Goal: Task Accomplishment & Management: Use online tool/utility

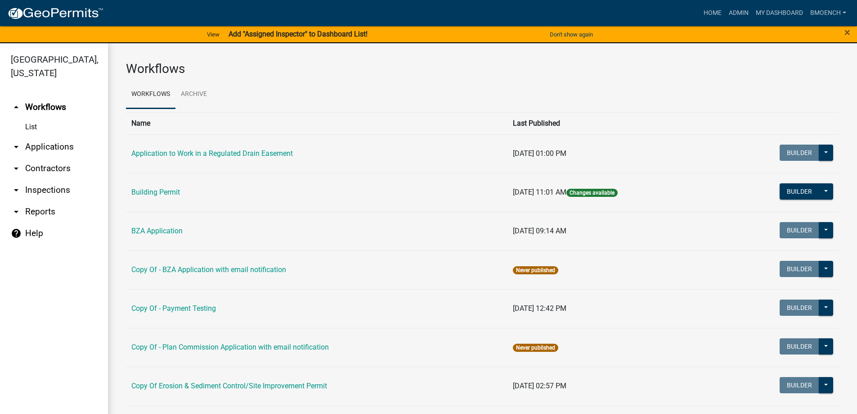
click at [42, 201] on link "arrow_drop_down Reports" at bounding box center [54, 212] width 108 height 22
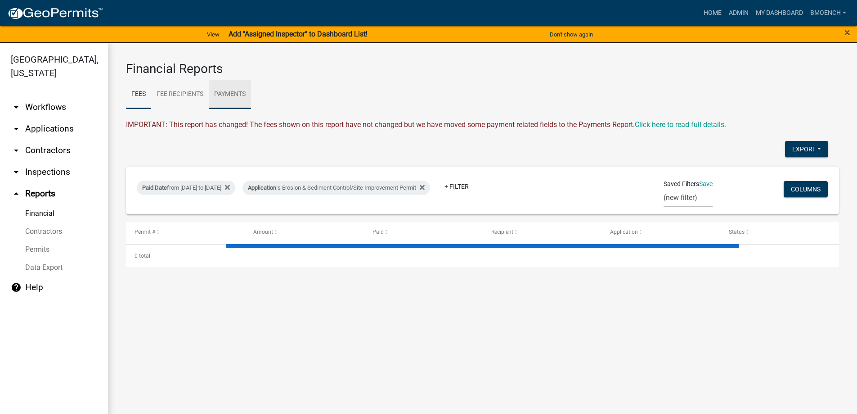
click at [232, 86] on link "Payments" at bounding box center [230, 94] width 42 height 29
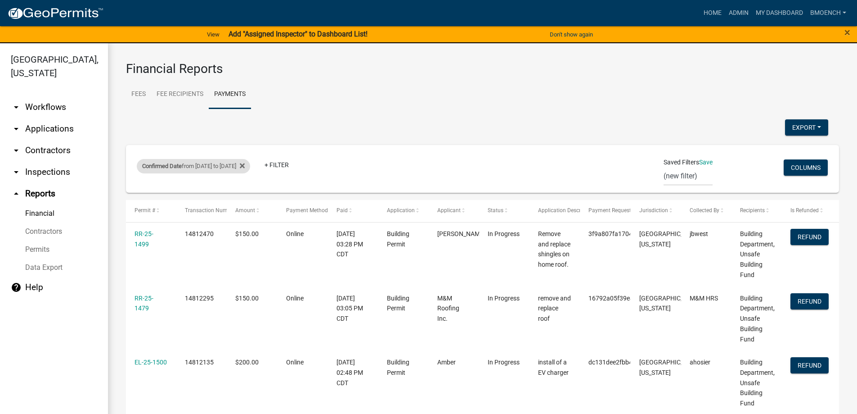
click at [209, 165] on div "Confirmed Date from [DATE] to [DATE]" at bounding box center [193, 166] width 113 height 14
select select "custom"
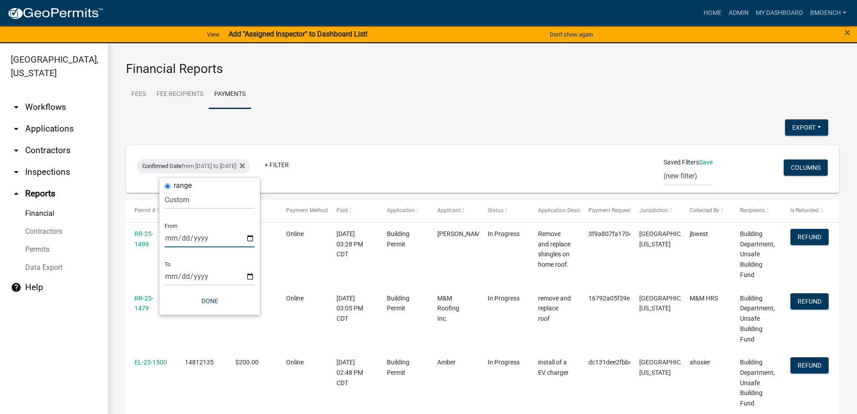
click at [183, 235] on input "[DATE]" at bounding box center [210, 238] width 90 height 18
type input "[DATE]"
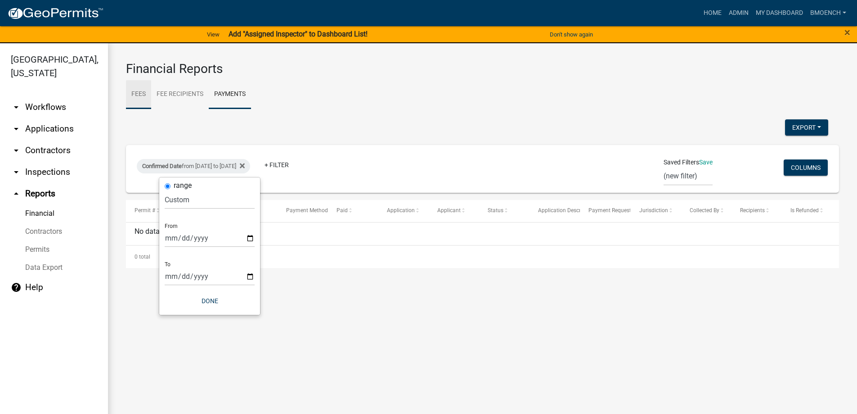
click at [137, 91] on link "Fees" at bounding box center [138, 94] width 25 height 29
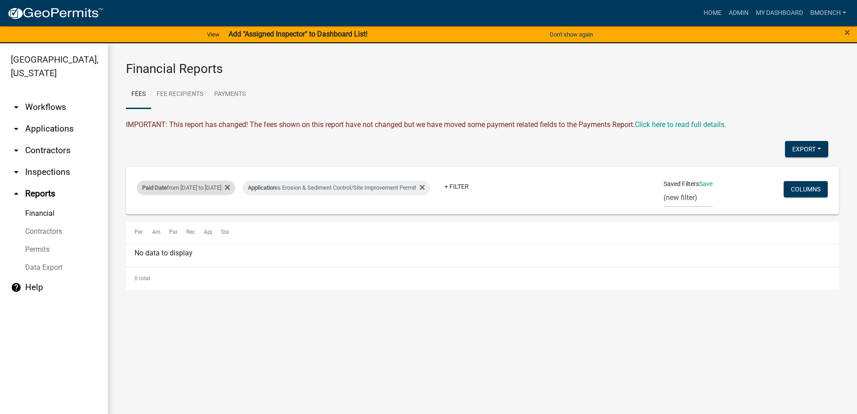
click at [201, 188] on div "Paid Date from [DATE] to [DATE]" at bounding box center [186, 187] width 99 height 14
select select "custom"
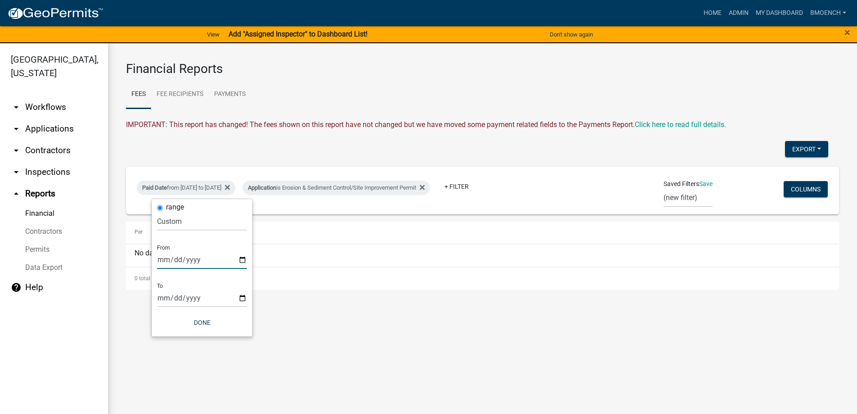
click at [164, 261] on input "[DATE]" at bounding box center [202, 259] width 90 height 18
type input "[DATE]"
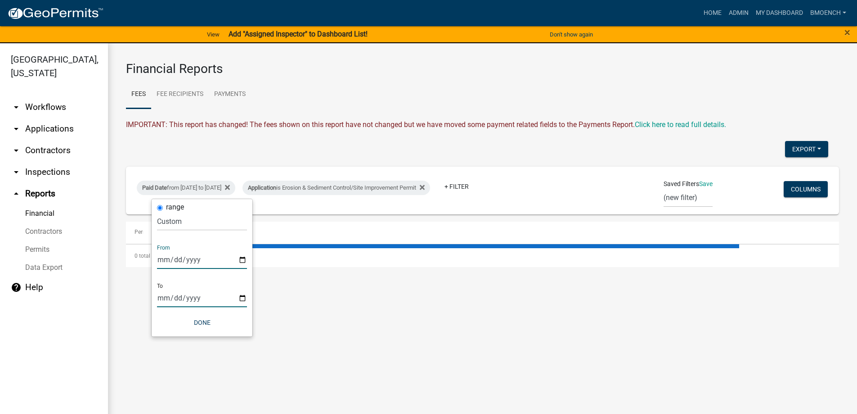
click at [162, 300] on input "[DATE]" at bounding box center [202, 297] width 90 height 18
type input "0031-07-30"
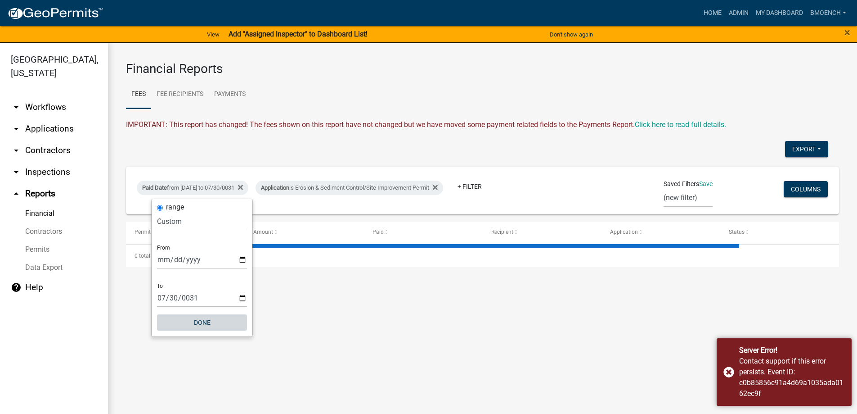
click at [203, 320] on button "Done" at bounding box center [202, 322] width 90 height 16
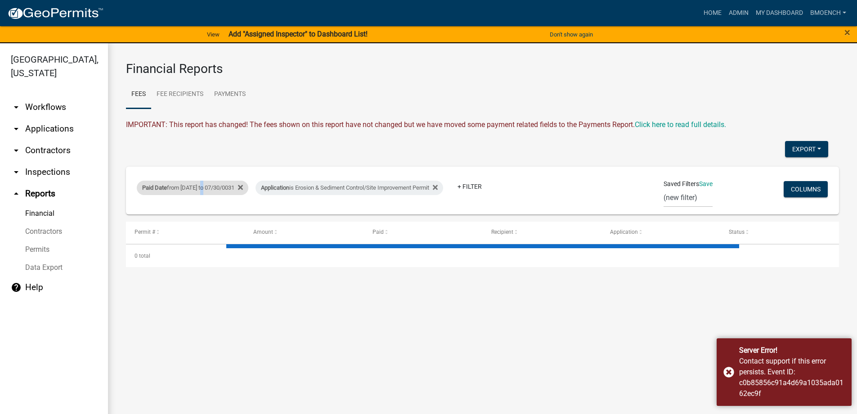
click at [206, 186] on div "Paid Date from [DATE] to 07/30/0031" at bounding box center [193, 187] width 112 height 14
select select "custom"
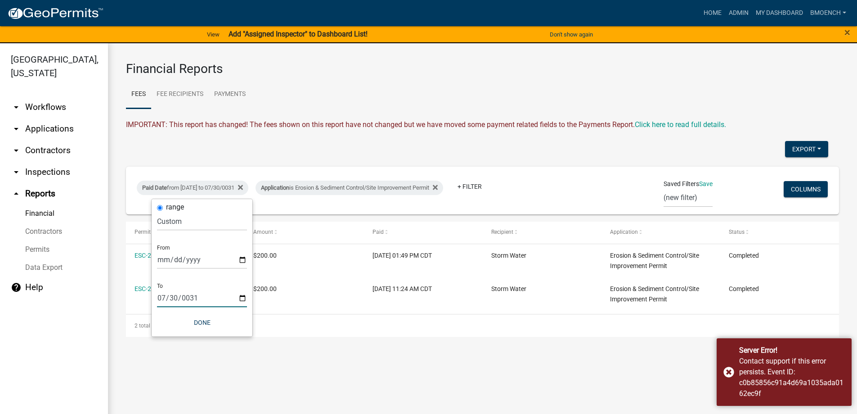
drag, startPoint x: 170, startPoint y: 297, endPoint x: 245, endPoint y: 300, distance: 74.8
click at [172, 297] on input "0031-07-30" at bounding box center [202, 297] width 90 height 18
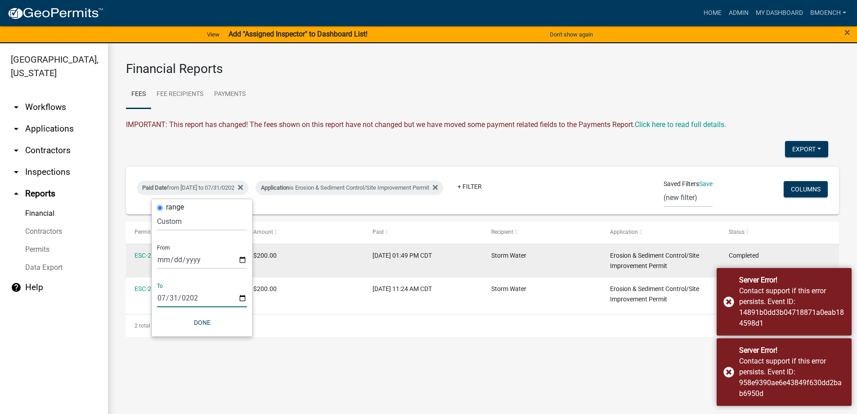
type input "[DATE]"
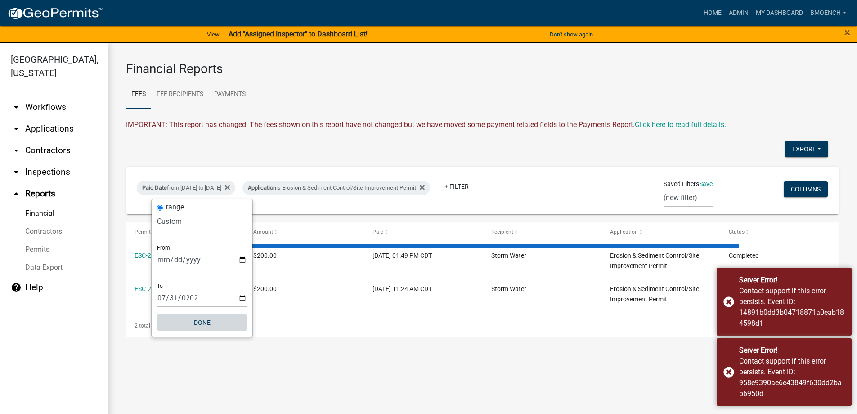
click at [201, 319] on button "Done" at bounding box center [202, 322] width 90 height 16
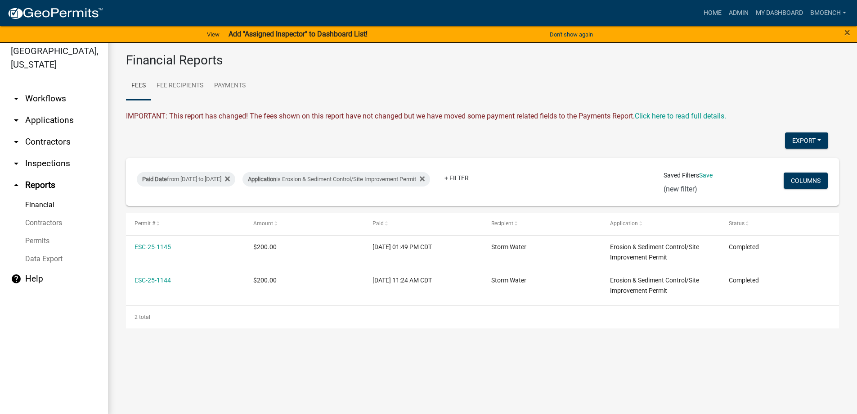
scroll to position [11, 0]
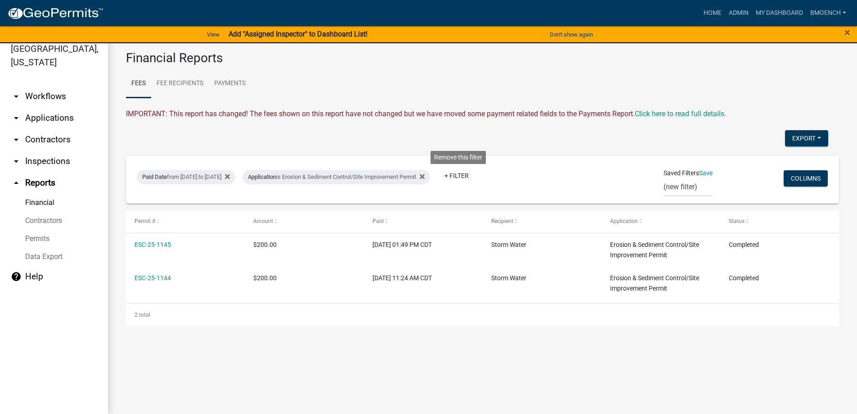
click at [425, 175] on icon at bounding box center [422, 176] width 5 height 7
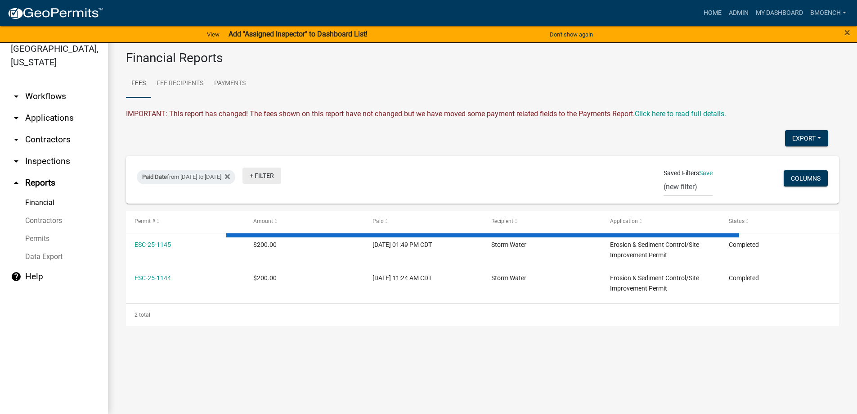
click at [281, 177] on link "+ Filter" at bounding box center [262, 175] width 39 height 16
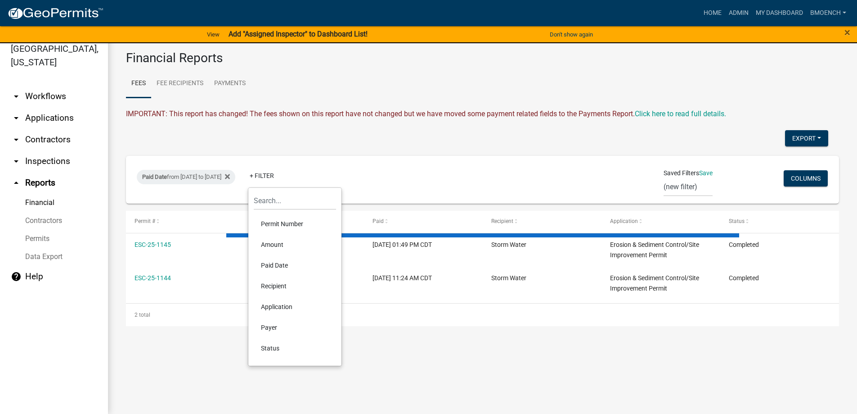
click at [280, 286] on li "Recipient" at bounding box center [295, 285] width 82 height 21
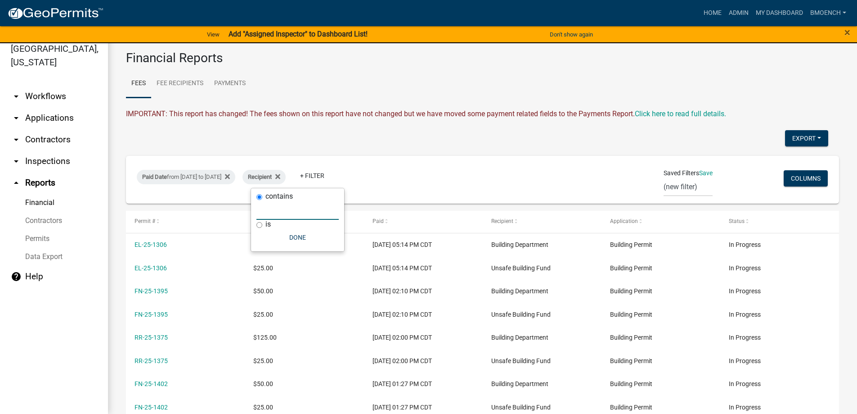
click at [292, 214] on input "text" at bounding box center [298, 210] width 82 height 18
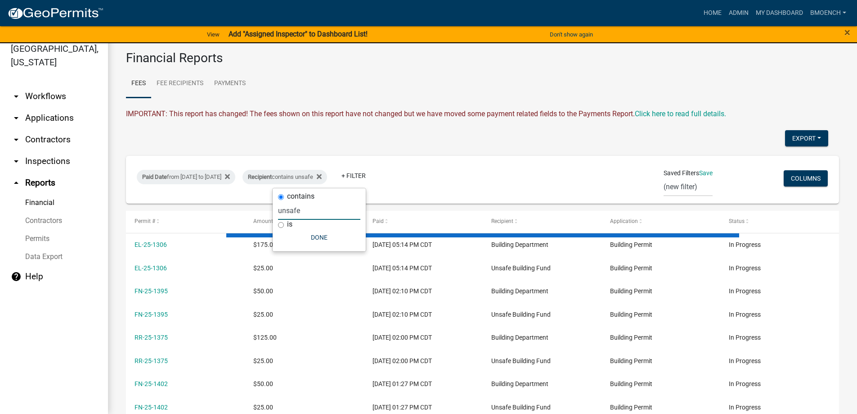
type input "unsafe"
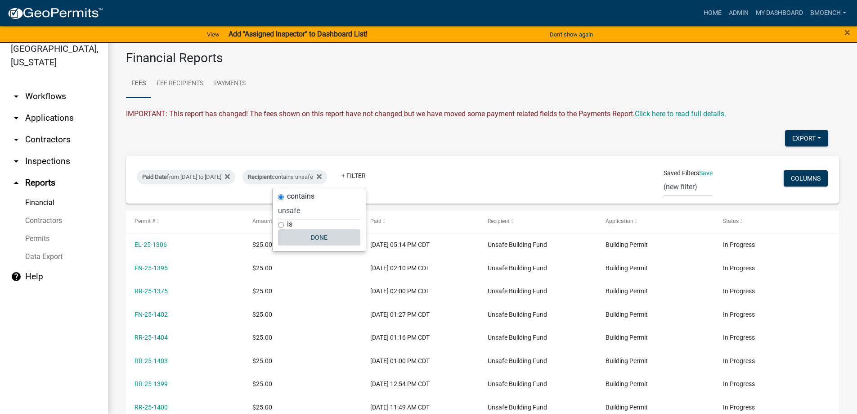
click at [319, 243] on button "Done" at bounding box center [319, 237] width 82 height 16
drag, startPoint x: 800, startPoint y: 139, endPoint x: 785, endPoint y: 135, distance: 15.3
click at [800, 138] on button "Export" at bounding box center [806, 138] width 43 height 16
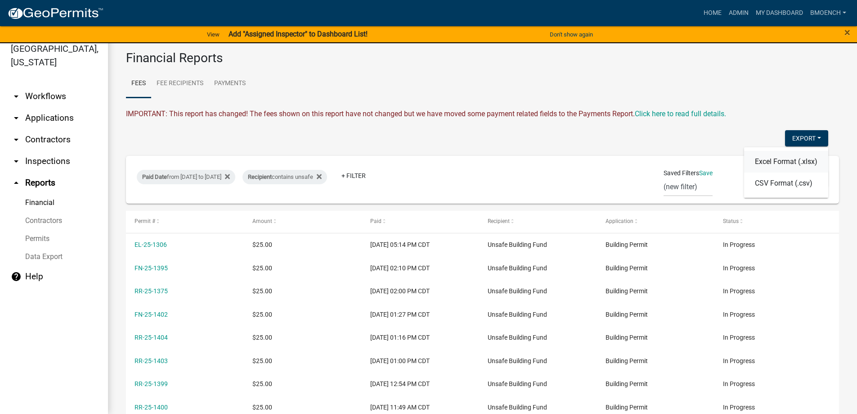
click at [776, 164] on button "Excel Format (.xlsx)" at bounding box center [786, 162] width 84 height 22
click at [327, 176] on div "Recipient contains unsafe" at bounding box center [285, 177] width 85 height 14
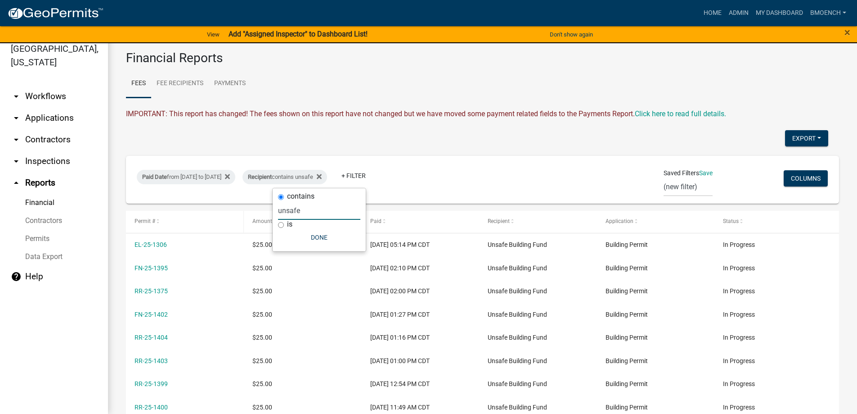
drag, startPoint x: 304, startPoint y: 209, endPoint x: 234, endPoint y: 211, distance: 70.7
click at [235, 211] on body "Internet Explorer does NOT work with GeoPermits. Get a new browser for more sec…" at bounding box center [428, 196] width 857 height 414
type input "u"
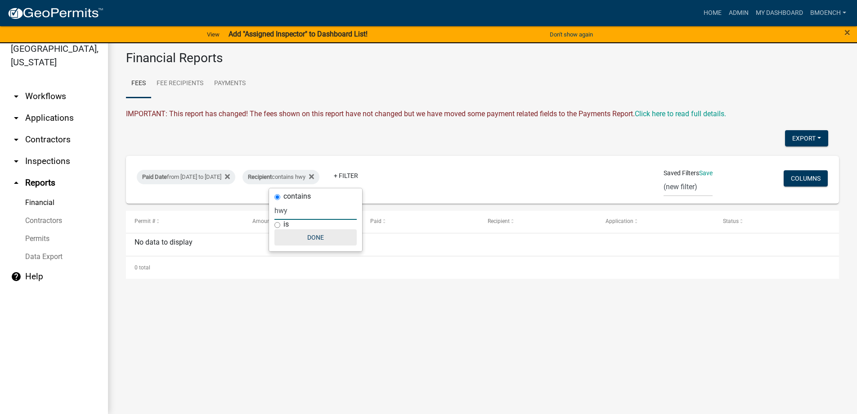
type input "hwy"
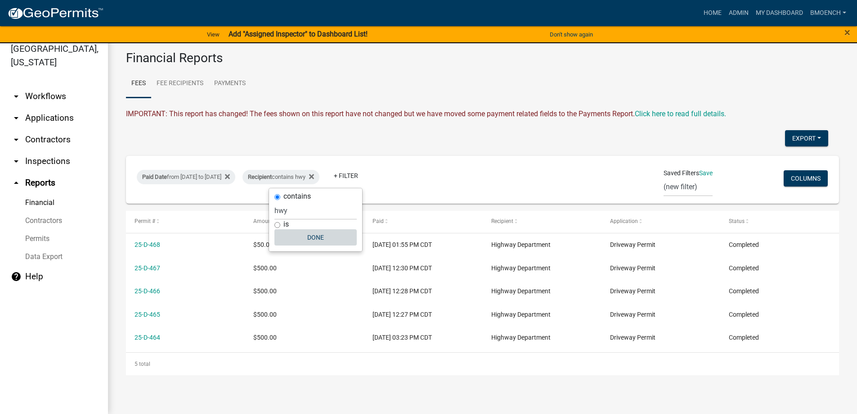
click at [313, 239] on button "Done" at bounding box center [316, 237] width 82 height 16
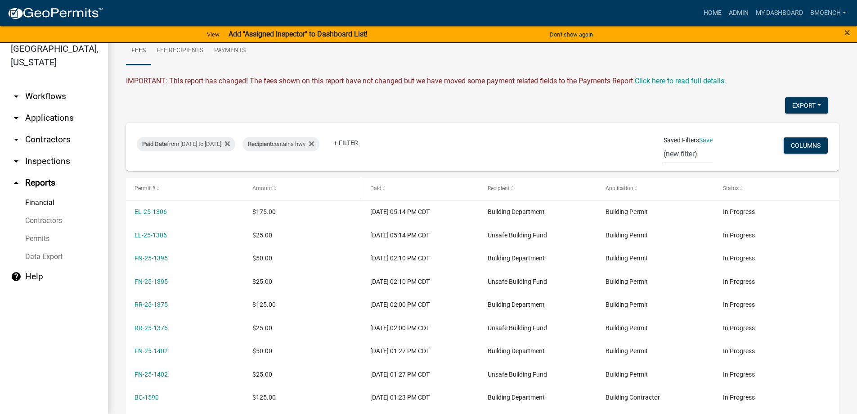
scroll to position [0, 0]
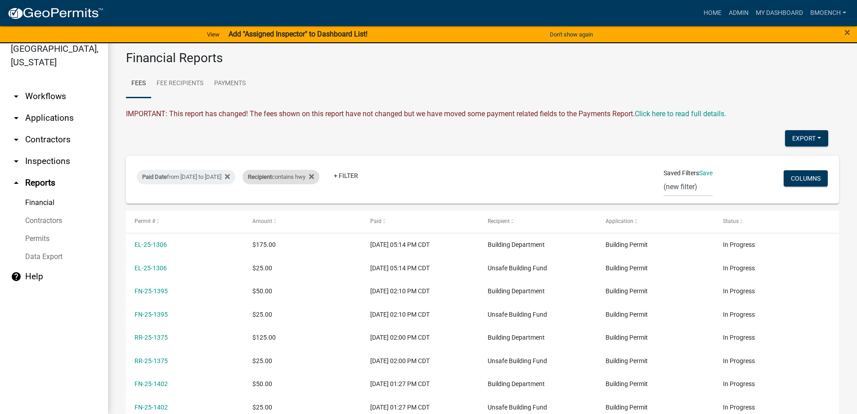
click at [320, 174] on div "Recipient contains hwy" at bounding box center [281, 177] width 77 height 14
click at [320, 238] on button "Done" at bounding box center [316, 237] width 82 height 16
click at [316, 180] on div "Recipient contains hwy" at bounding box center [281, 177] width 77 height 14
drag, startPoint x: 291, startPoint y: 211, endPoint x: 224, endPoint y: 206, distance: 66.8
click at [225, 206] on body "Internet Explorer does NOT work with GeoPermits. Get a new browser for more sec…" at bounding box center [428, 196] width 857 height 414
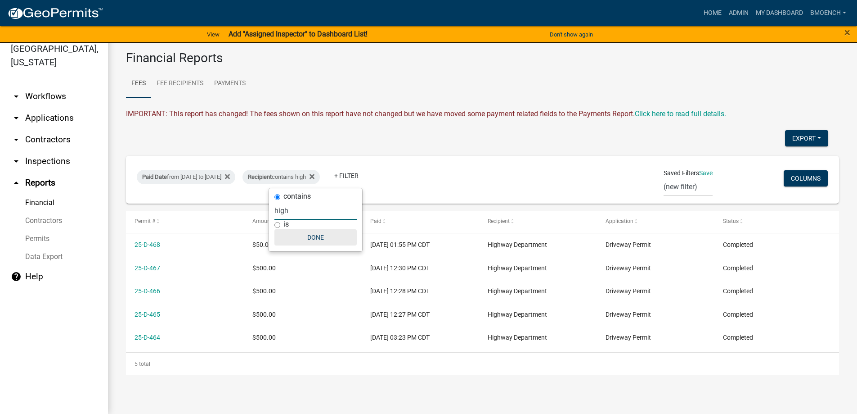
type input "high"
click at [312, 236] on button "Done" at bounding box center [316, 237] width 82 height 16
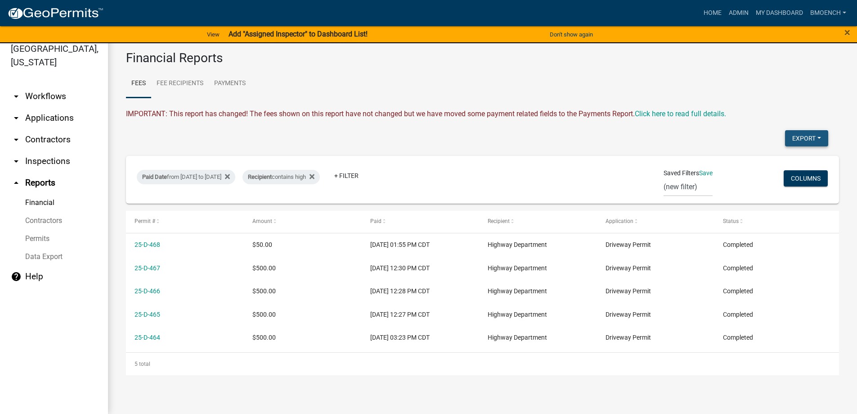
click at [808, 136] on button "Export" at bounding box center [806, 138] width 43 height 16
click at [775, 162] on button "Excel Format (.xlsx)" at bounding box center [786, 162] width 84 height 22
click at [320, 176] on div "Recipient contains high" at bounding box center [281, 177] width 77 height 14
drag, startPoint x: 286, startPoint y: 212, endPoint x: 191, endPoint y: 211, distance: 95.0
click at [191, 211] on body "Internet Explorer does NOT work with GeoPermits. Get a new browser for more sec…" at bounding box center [428, 196] width 857 height 414
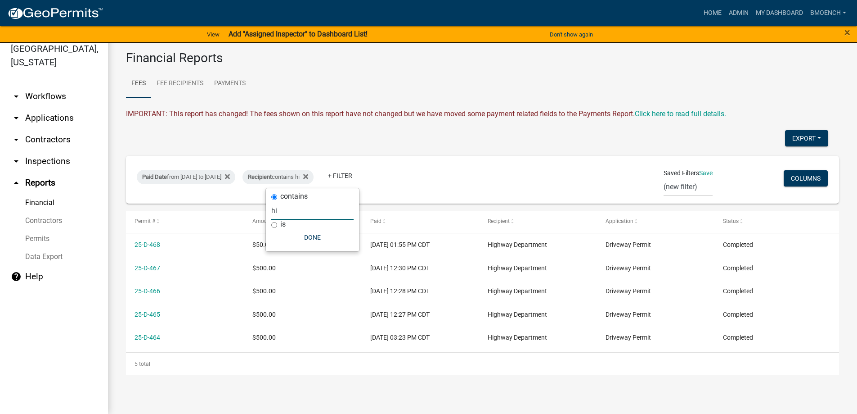
type input "h"
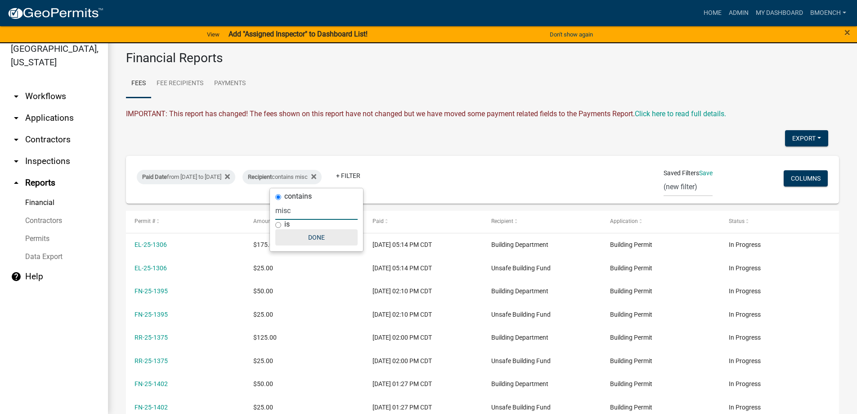
type input "misc"
click at [311, 233] on button "Done" at bounding box center [316, 237] width 82 height 16
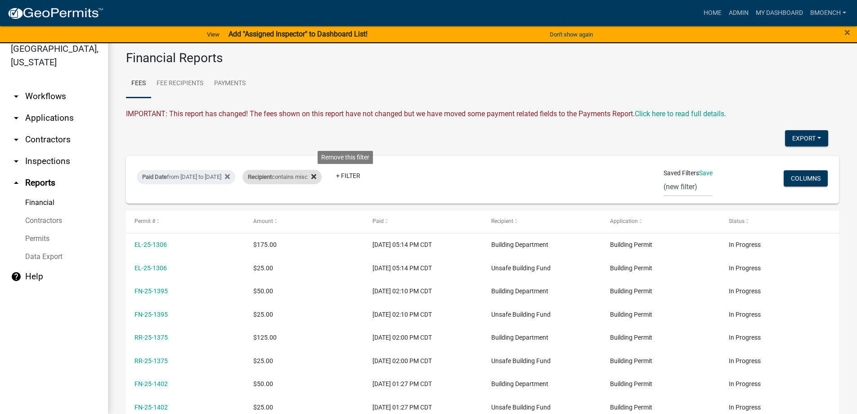
click at [316, 177] on icon at bounding box center [313, 176] width 5 height 5
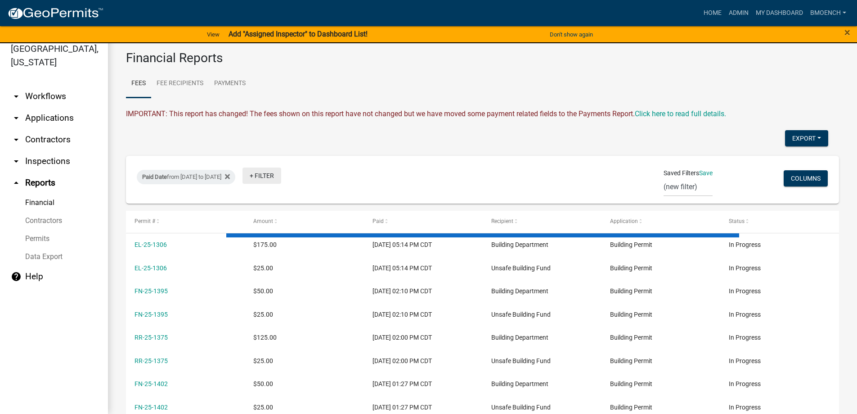
click at [281, 176] on link "+ Filter" at bounding box center [262, 175] width 39 height 16
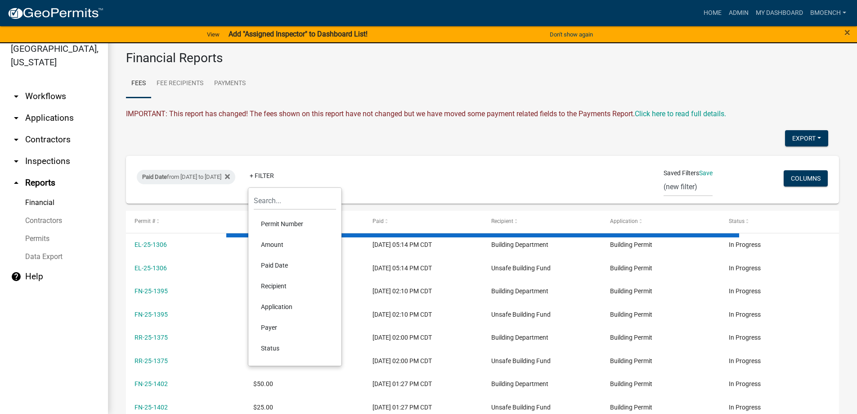
click at [284, 308] on li "Application" at bounding box center [295, 306] width 82 height 21
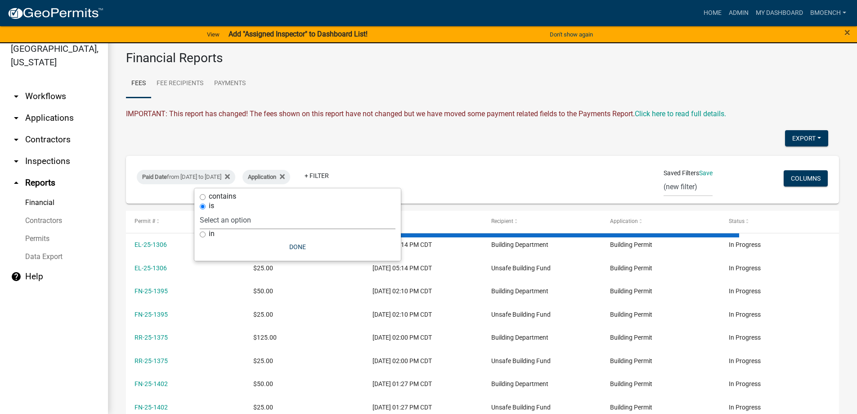
click at [248, 218] on select "Select an option Application to Work in a Regulated Drain Easement Building Con…" at bounding box center [298, 220] width 196 height 18
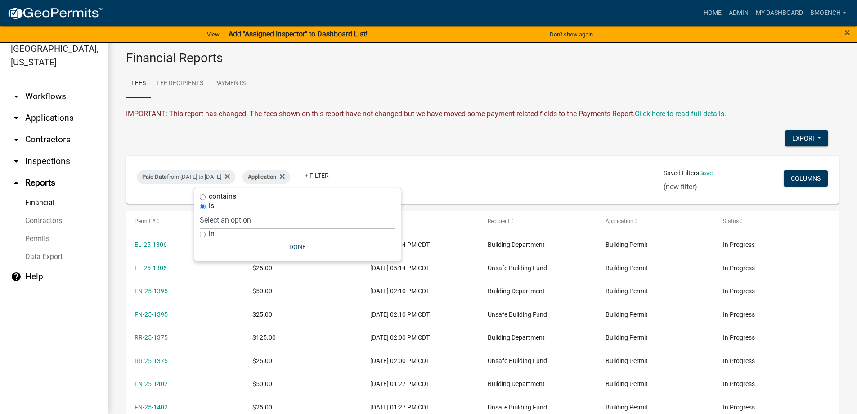
select select "0b267041-14f8-48e7-8c8f-edd938f378b0"
click at [240, 211] on select "Select an option Application to Work in a Regulated Drain Easement Building Con…" at bounding box center [298, 220] width 196 height 18
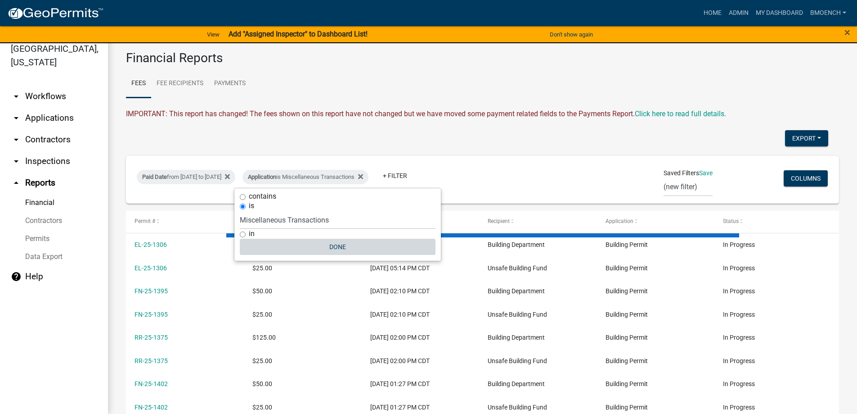
click at [337, 248] on button "Done" at bounding box center [338, 247] width 196 height 16
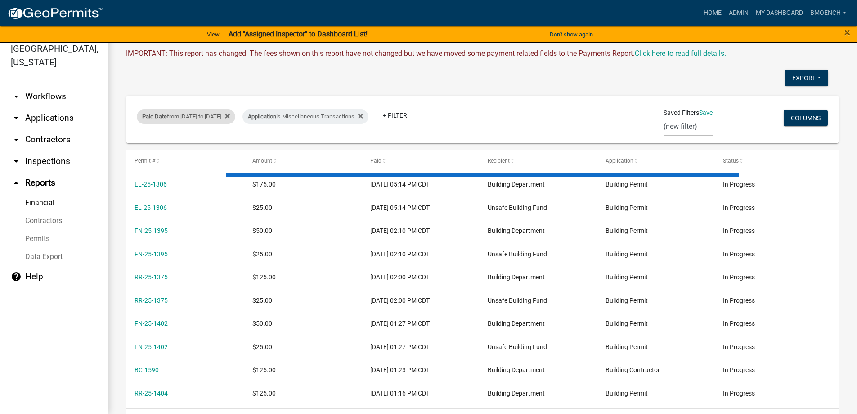
scroll to position [49, 0]
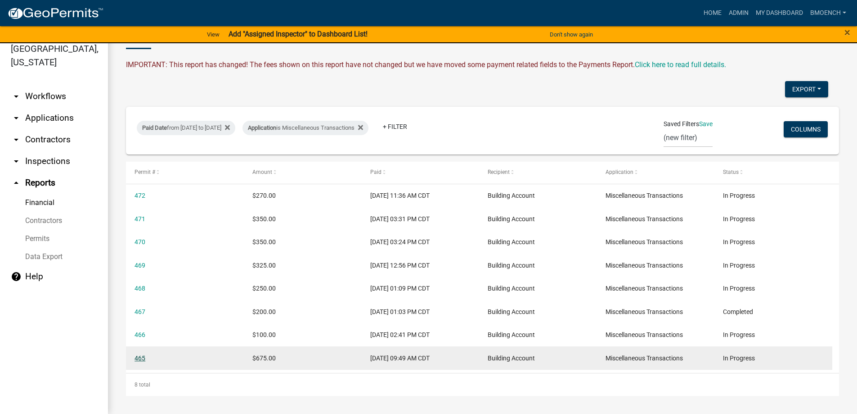
click at [143, 358] on link "465" at bounding box center [140, 357] width 11 height 7
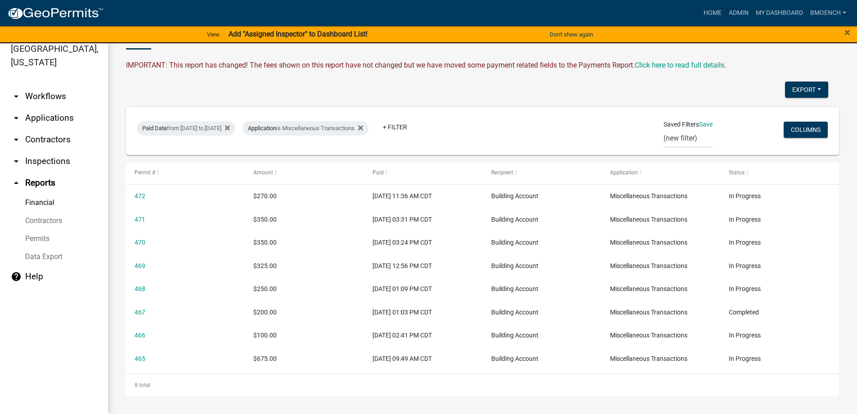
scroll to position [49, 0]
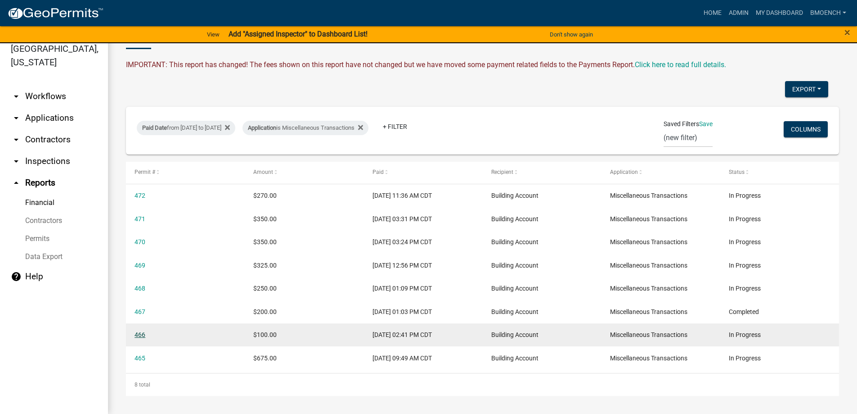
click at [139, 337] on link "466" at bounding box center [140, 334] width 11 height 7
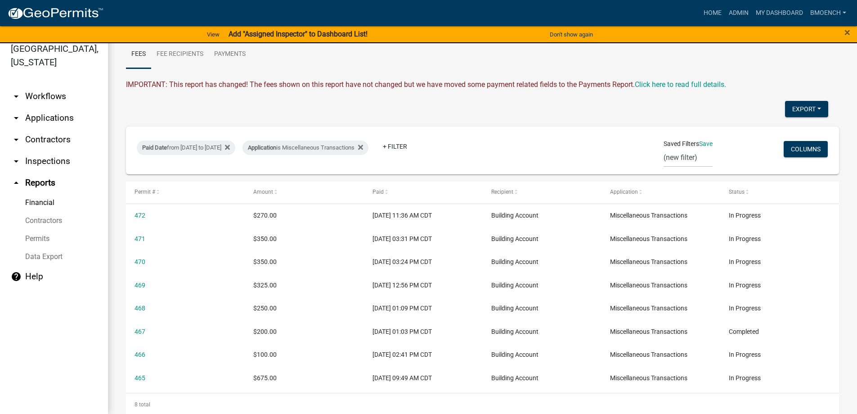
scroll to position [49, 0]
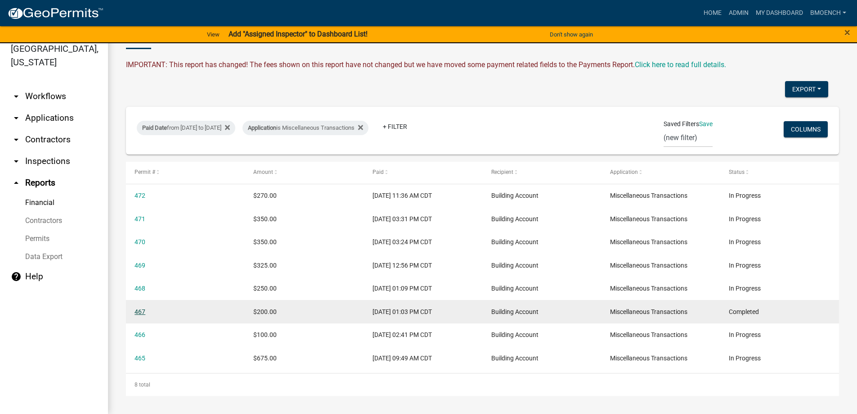
click at [140, 310] on link "467" at bounding box center [140, 311] width 11 height 7
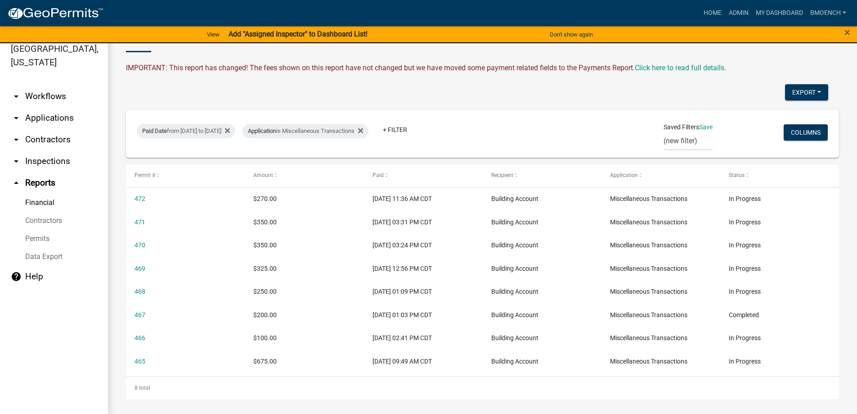
scroll to position [49, 0]
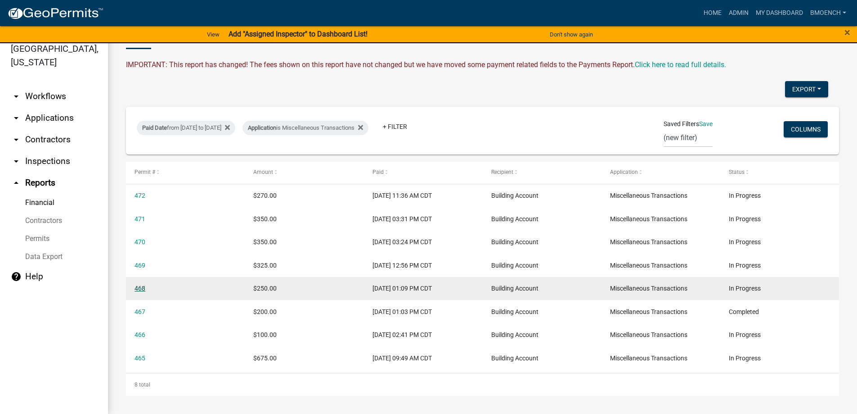
click at [135, 287] on link "468" at bounding box center [140, 287] width 11 height 7
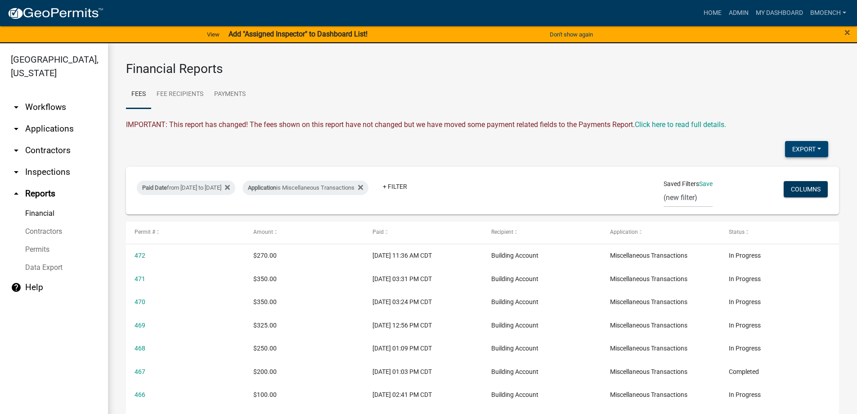
click at [807, 152] on button "Export" at bounding box center [806, 149] width 43 height 16
click at [777, 171] on button "Excel Format (.xlsx)" at bounding box center [786, 173] width 84 height 22
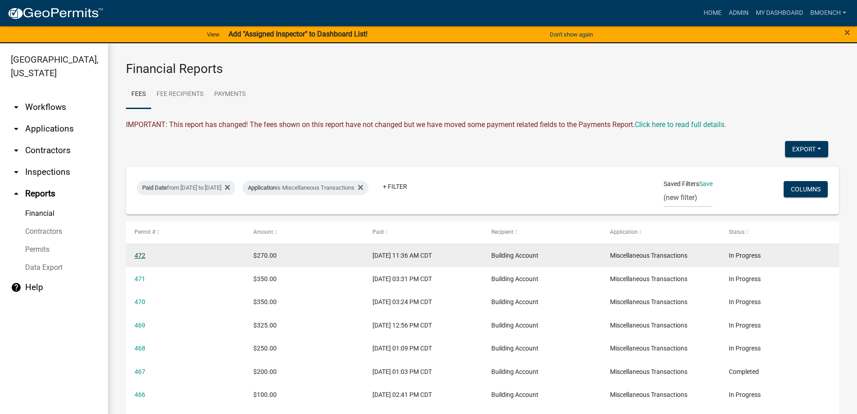
click at [144, 253] on link "472" at bounding box center [140, 255] width 11 height 7
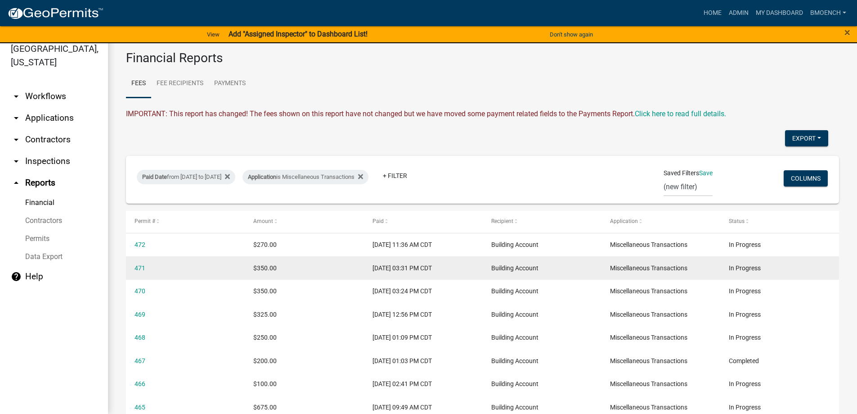
scroll to position [49, 0]
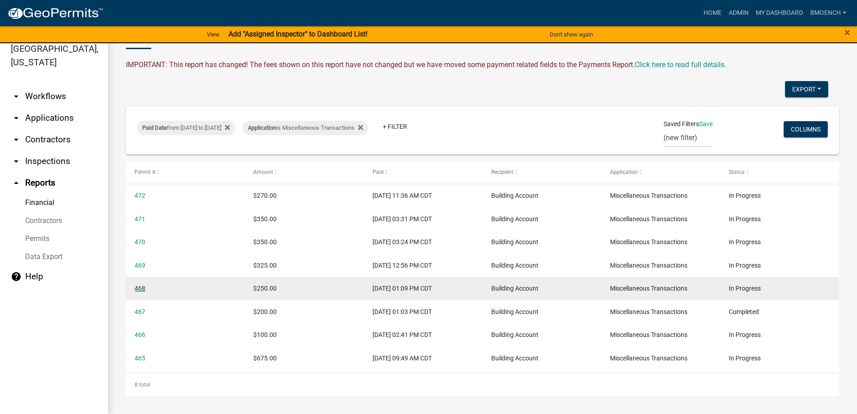
click at [136, 288] on link "468" at bounding box center [140, 287] width 11 height 7
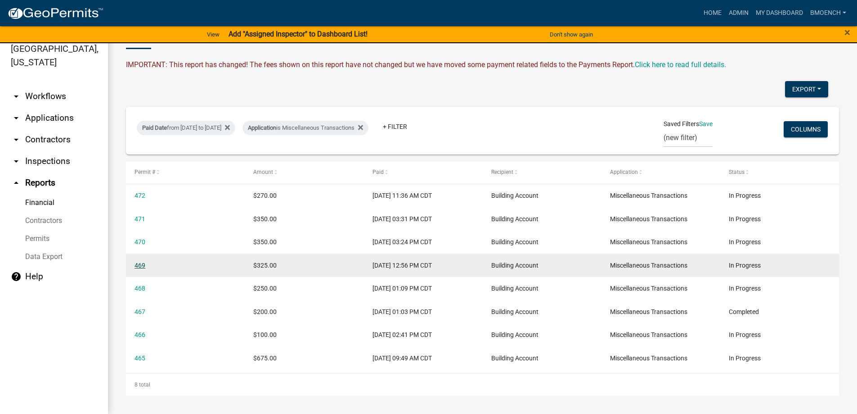
click at [142, 263] on link "469" at bounding box center [140, 264] width 11 height 7
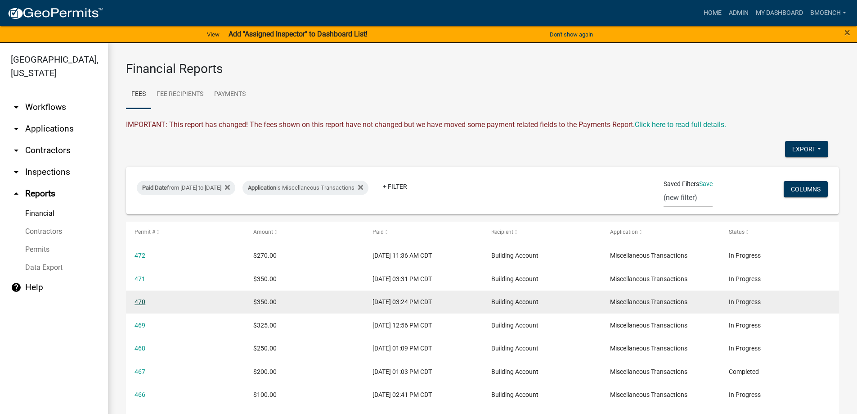
click at [142, 302] on link "470" at bounding box center [140, 301] width 11 height 7
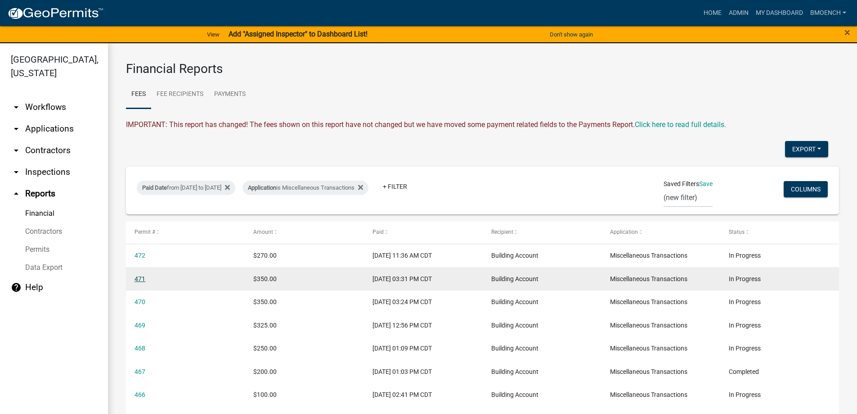
click at [142, 280] on link "471" at bounding box center [140, 278] width 11 height 7
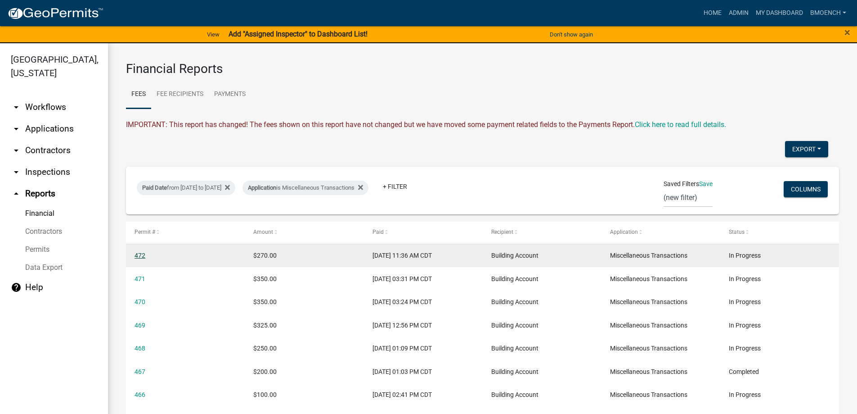
click at [144, 256] on link "472" at bounding box center [140, 255] width 11 height 7
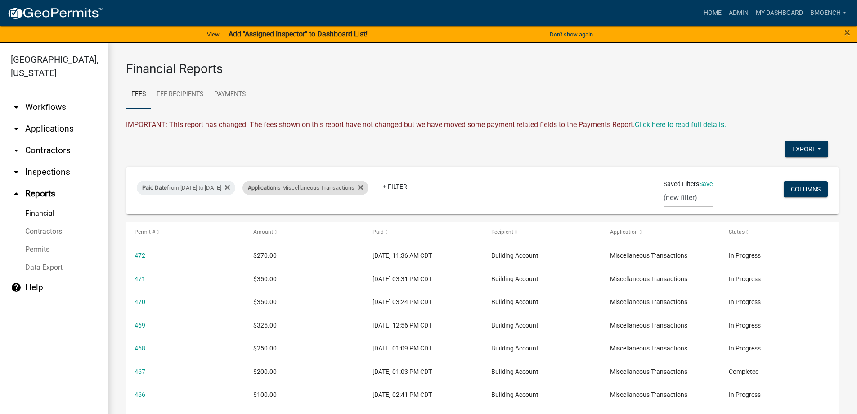
click at [326, 186] on div "Application is Miscellaneous Transactions" at bounding box center [306, 187] width 126 height 14
select select "0b267041-14f8-48e7-8c8f-edd938f378b0"
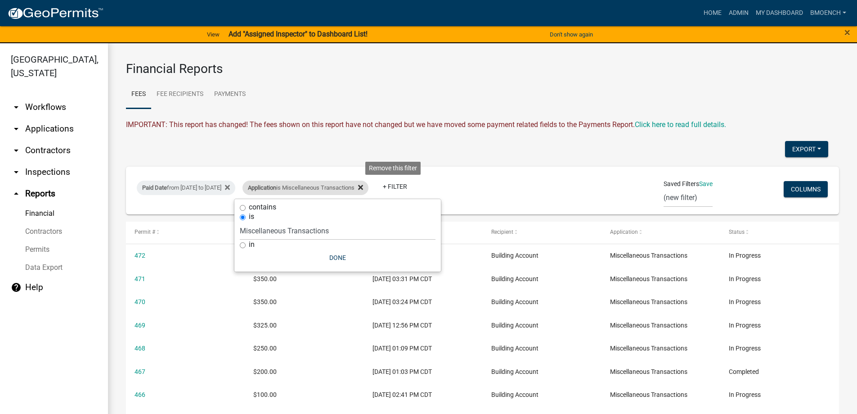
click at [363, 186] on icon at bounding box center [360, 187] width 5 height 7
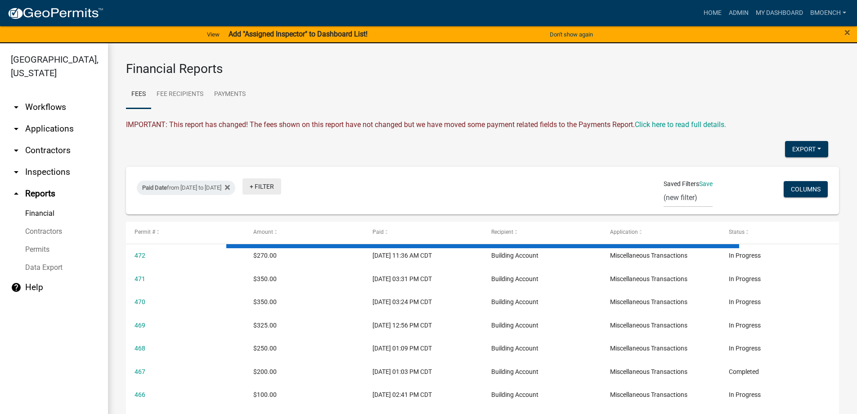
click at [281, 188] on link "+ Filter" at bounding box center [262, 186] width 39 height 16
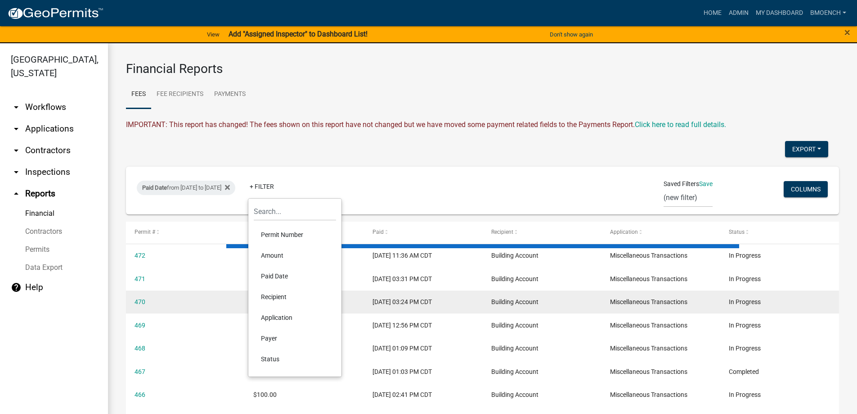
drag, startPoint x: 275, startPoint y: 299, endPoint x: 284, endPoint y: 296, distance: 10.0
click at [275, 298] on li "Recipient" at bounding box center [295, 296] width 82 height 21
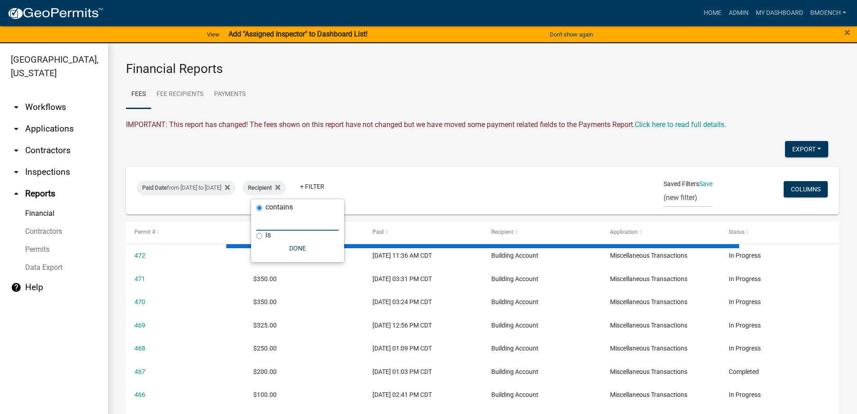
click at [296, 221] on input "text" at bounding box center [298, 221] width 82 height 18
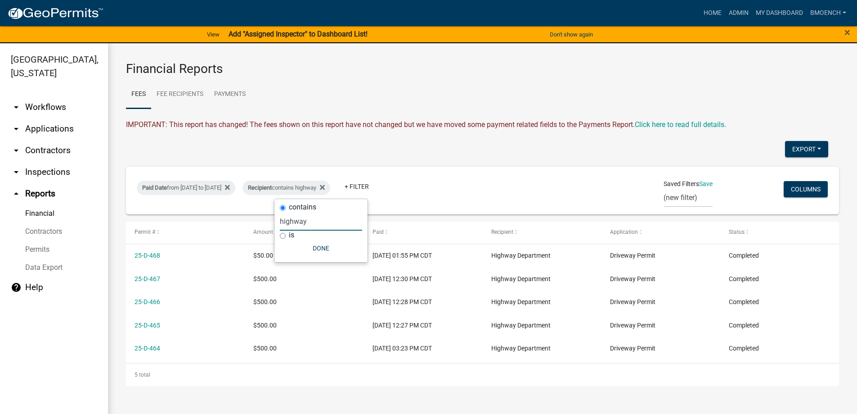
type input "highway"
